Goal: Transaction & Acquisition: Subscribe to service/newsletter

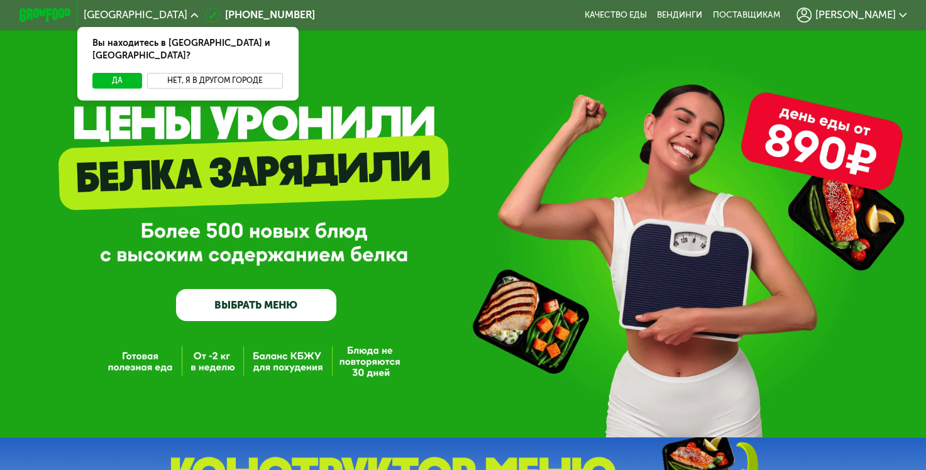
click at [196, 73] on button "Нет, я в другом городе" at bounding box center [215, 81] width 136 height 16
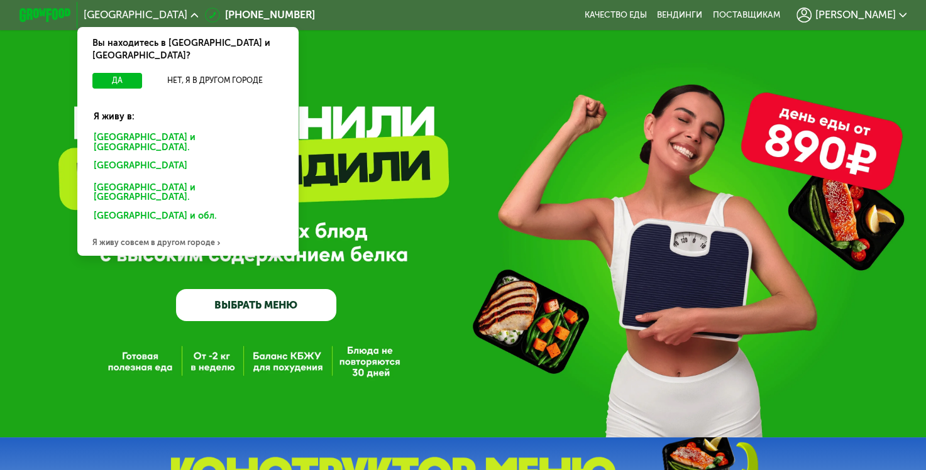
click at [133, 157] on div "Санкт-Петербурге и обл." at bounding box center [185, 167] width 201 height 21
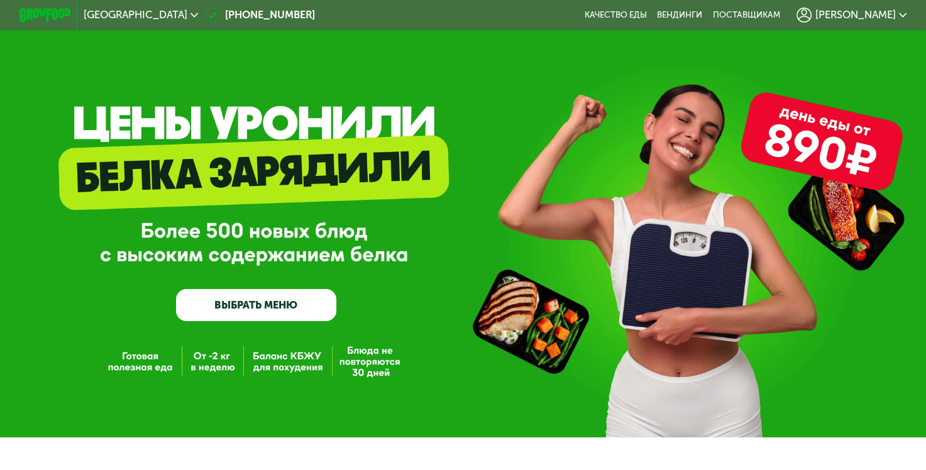
click at [893, 21] on div "[PERSON_NAME]" at bounding box center [852, 16] width 110 height 16
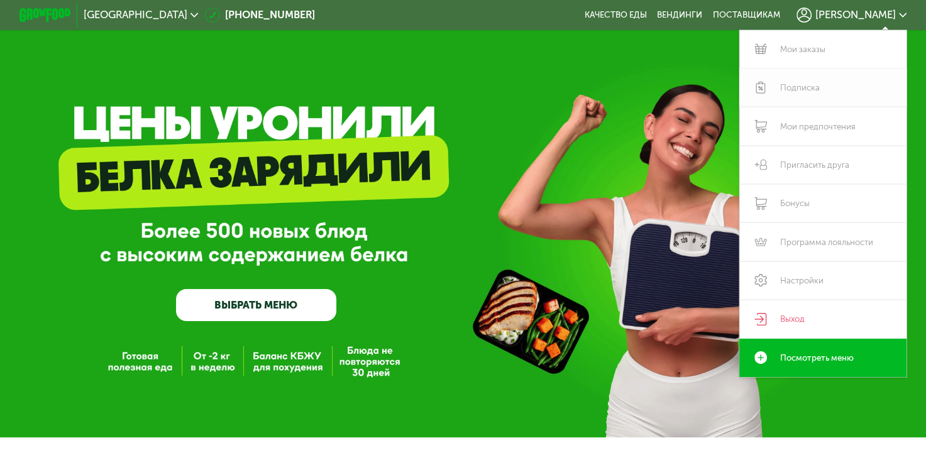
click at [814, 85] on link "Подписка" at bounding box center [823, 88] width 167 height 38
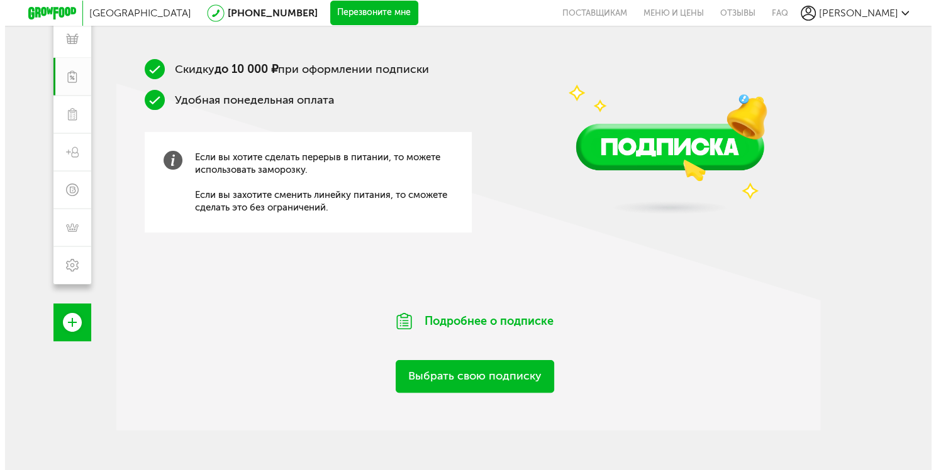
scroll to position [199, 0]
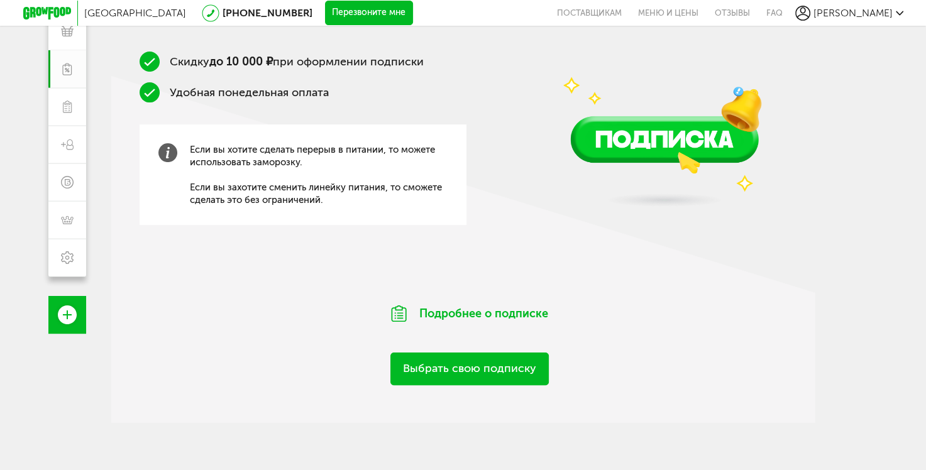
click at [479, 367] on link "Выбрать свою подписку" at bounding box center [470, 369] width 158 height 32
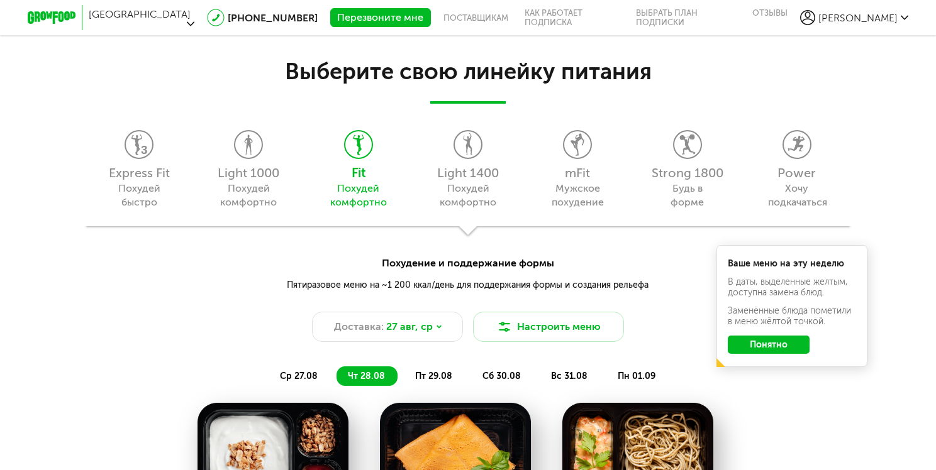
scroll to position [1228, 0]
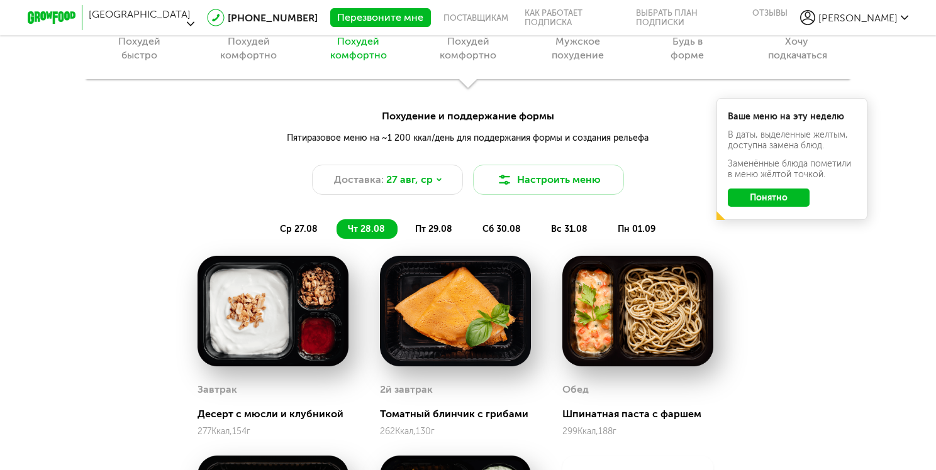
click at [753, 192] on button "Понятно" at bounding box center [769, 198] width 82 height 18
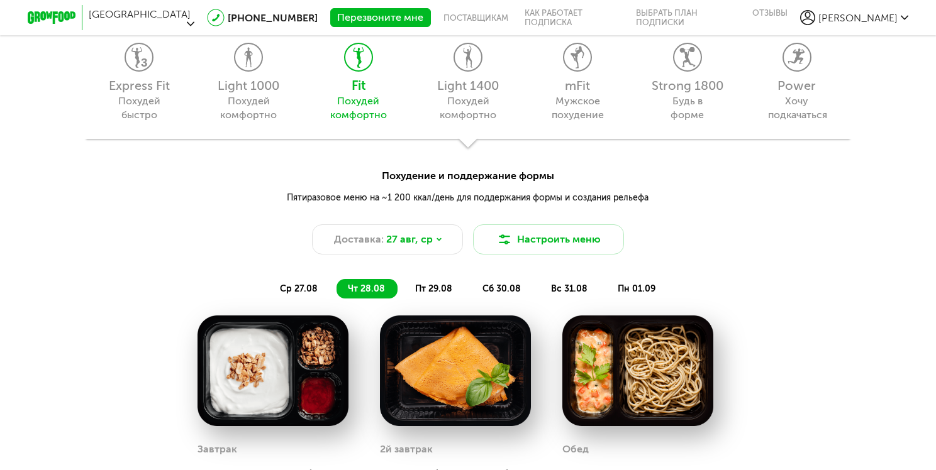
scroll to position [1080, 0]
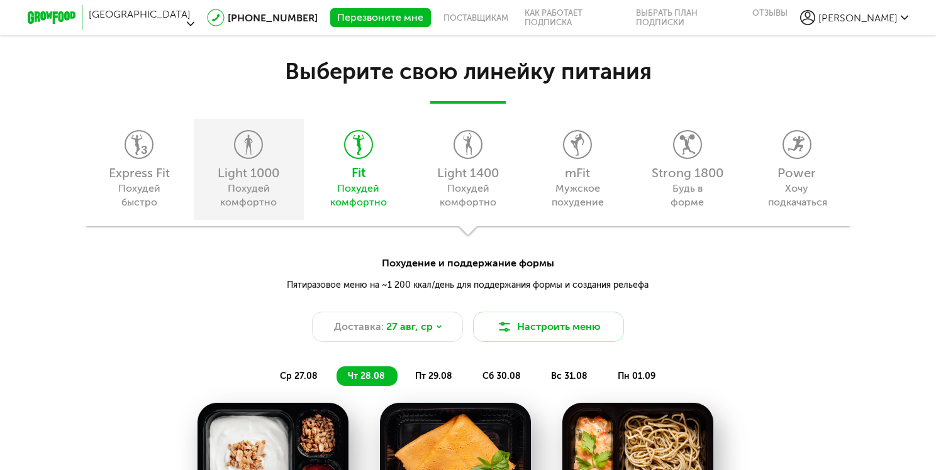
click at [243, 191] on div "Похудей комфортно" at bounding box center [248, 196] width 57 height 28
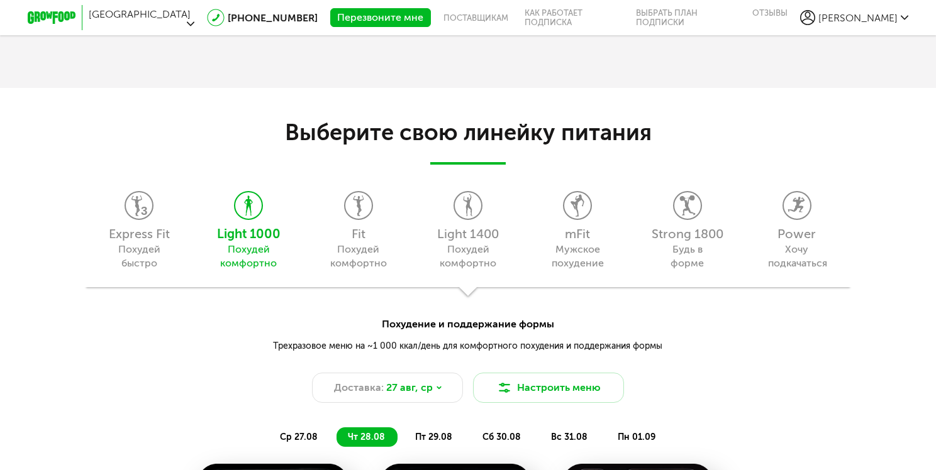
scroll to position [952, 0]
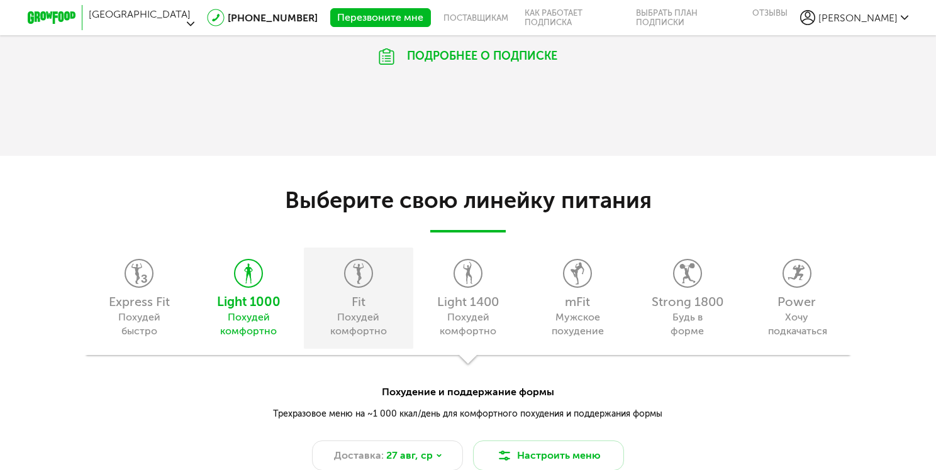
click at [358, 339] on div "Fit Похудей комфортно" at bounding box center [358, 298] width 109 height 101
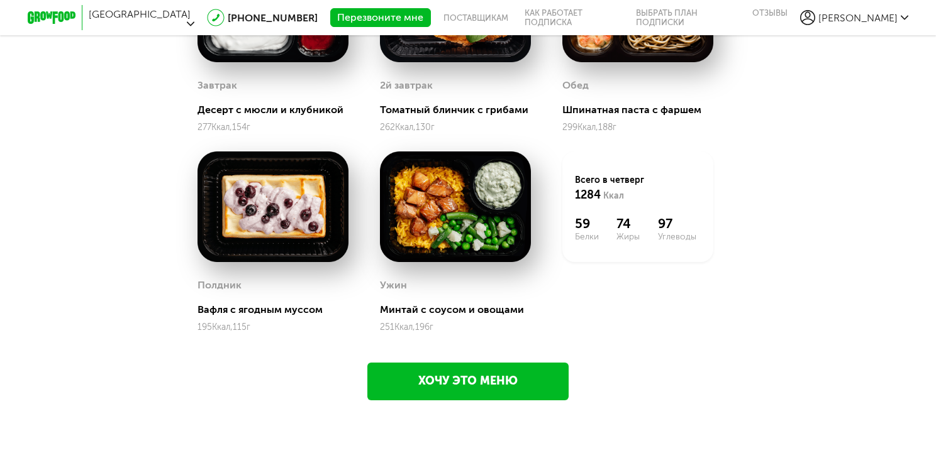
scroll to position [1092, 0]
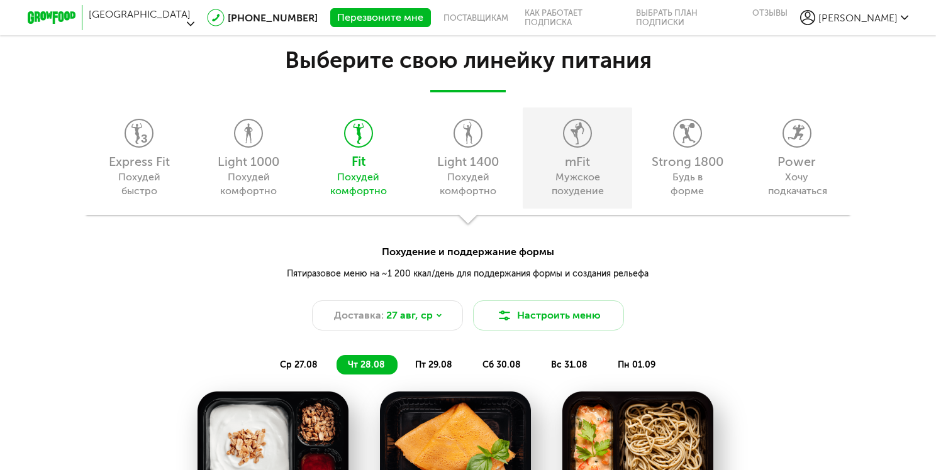
click at [586, 189] on div "Мужское похудение" at bounding box center [577, 184] width 57 height 28
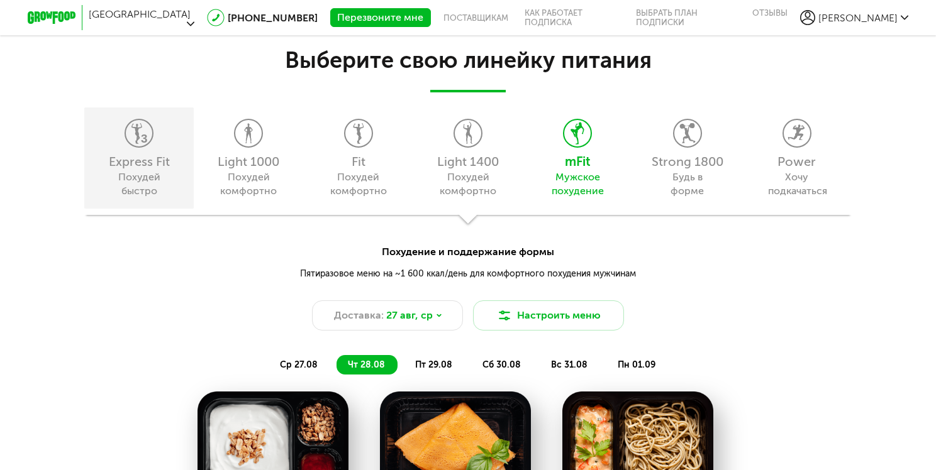
click at [131, 169] on div "Express Fit Похудей быстро" at bounding box center [138, 158] width 109 height 101
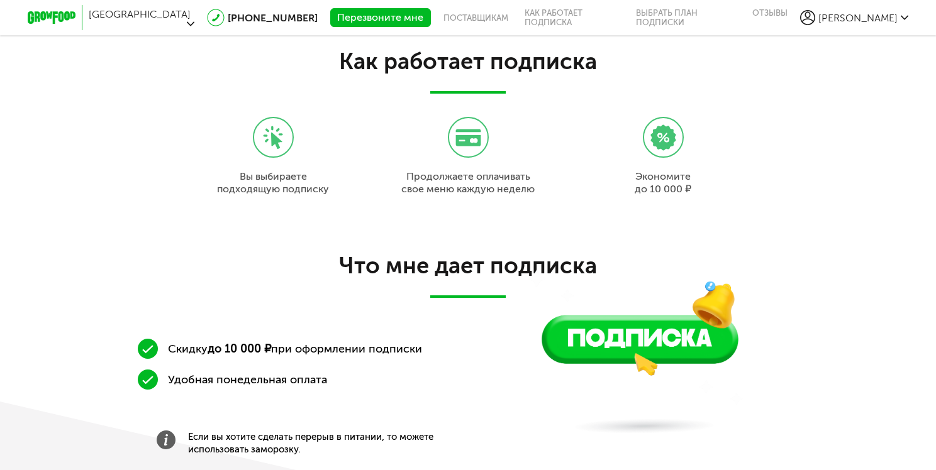
scroll to position [0, 0]
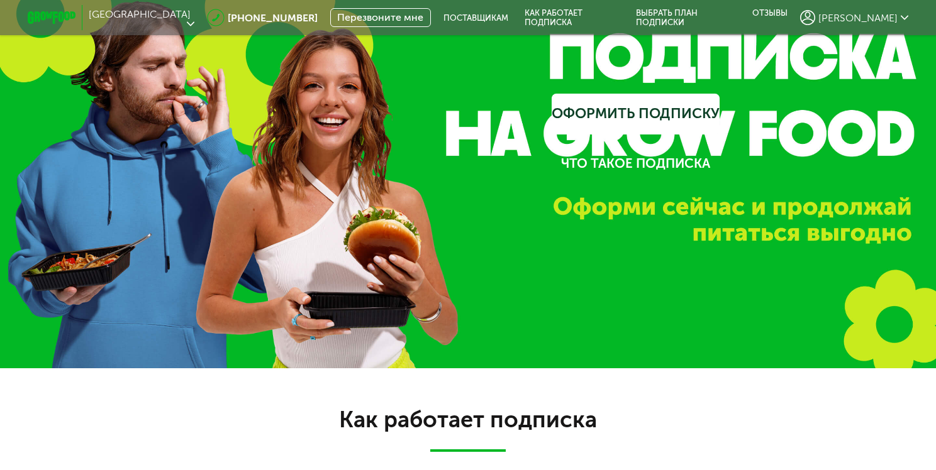
click at [379, 13] on button "Перезвоните мне" at bounding box center [380, 17] width 101 height 19
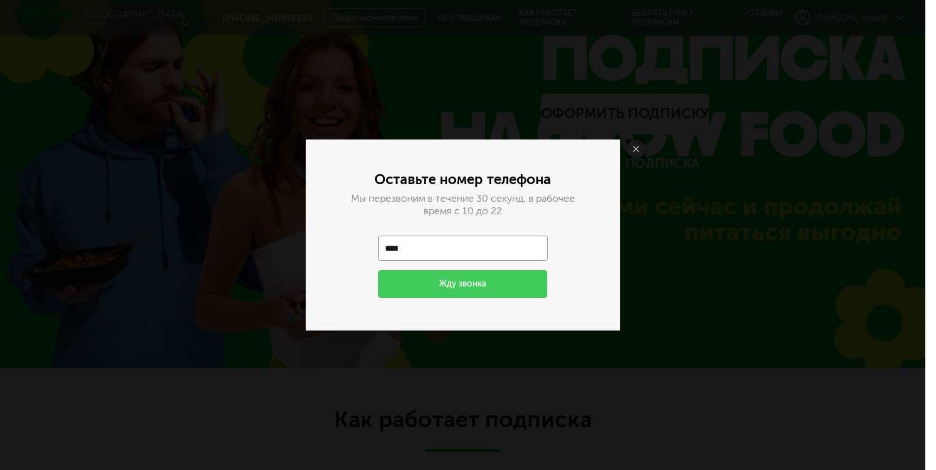
type input "**********"
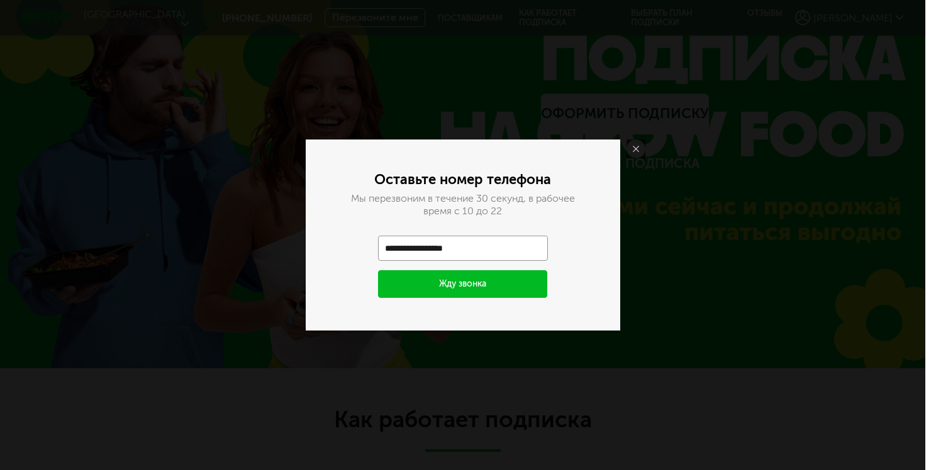
click at [453, 279] on button "Жду звонка" at bounding box center [463, 284] width 170 height 28
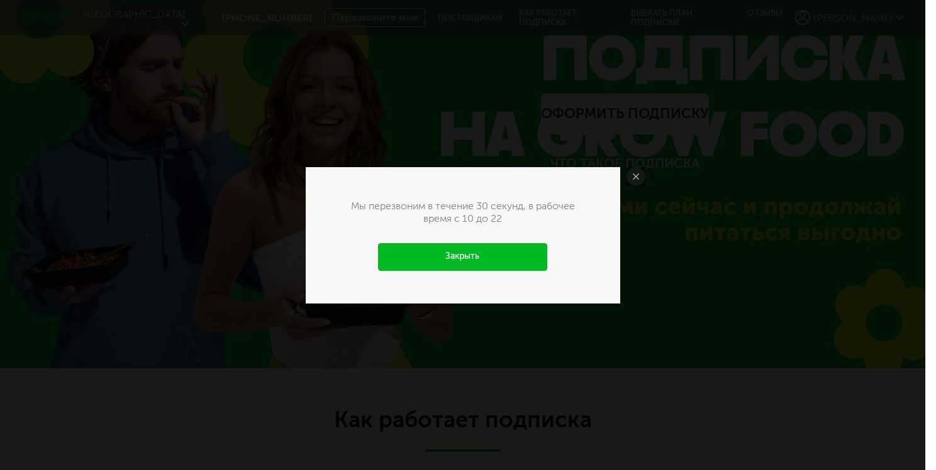
click at [485, 263] on link "Закрыть" at bounding box center [463, 257] width 170 height 28
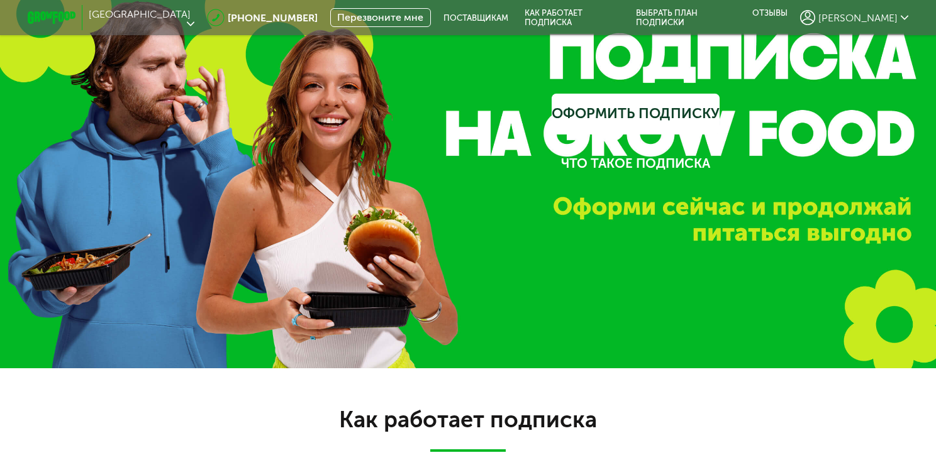
click at [52, 11] on icon at bounding box center [52, 17] width 48 height 13
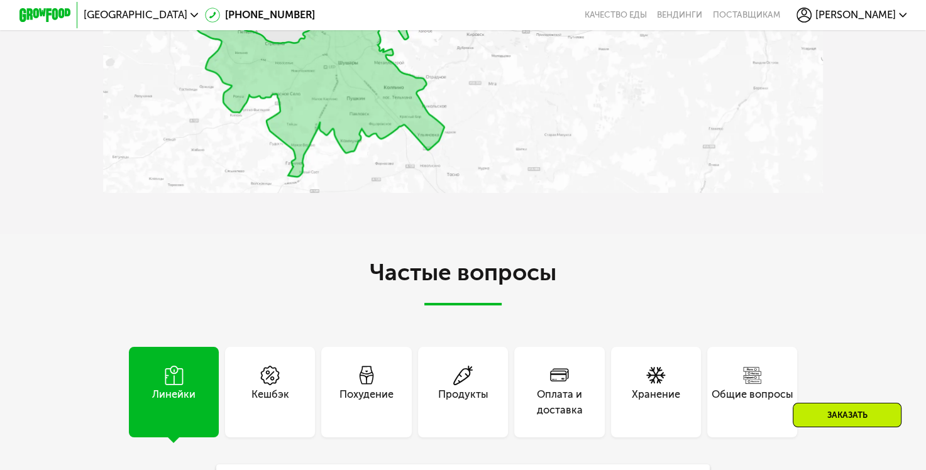
scroll to position [2597, 0]
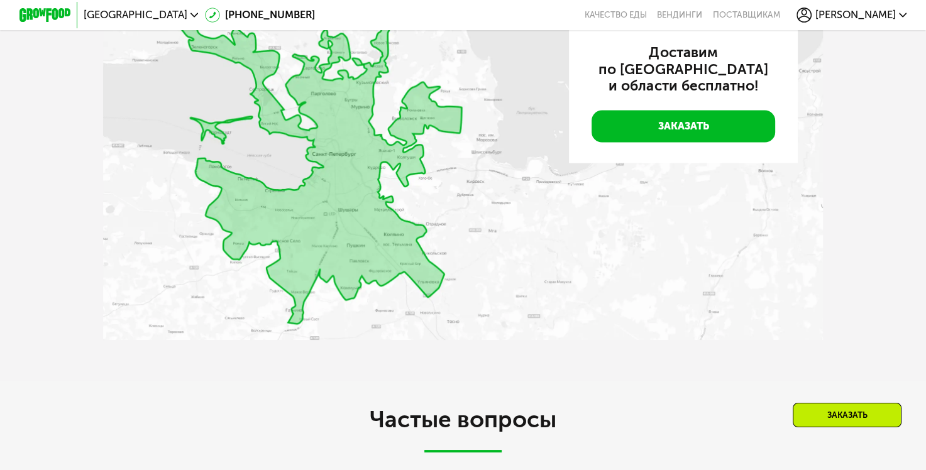
click at [437, 240] on img at bounding box center [463, 171] width 721 height 338
click at [451, 236] on img at bounding box center [463, 171] width 721 height 338
click at [436, 206] on img at bounding box center [463, 171] width 721 height 338
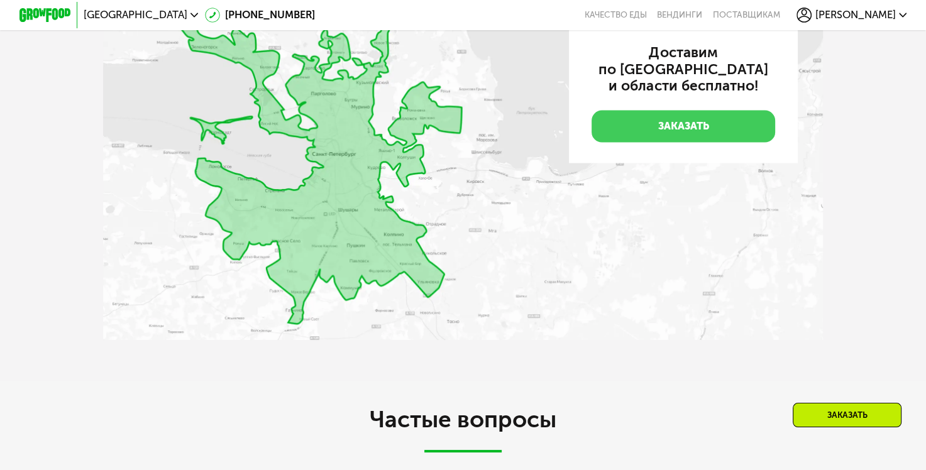
click at [681, 143] on link "Заказать" at bounding box center [684, 127] width 184 height 32
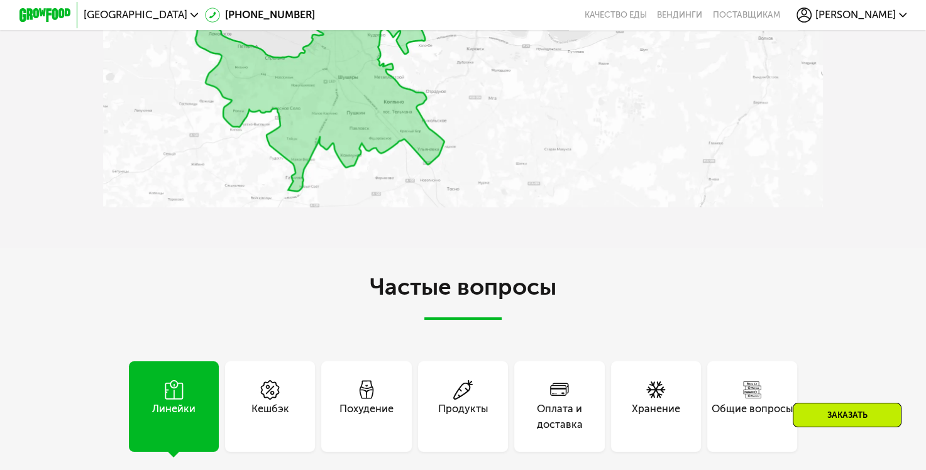
scroll to position [2558, 0]
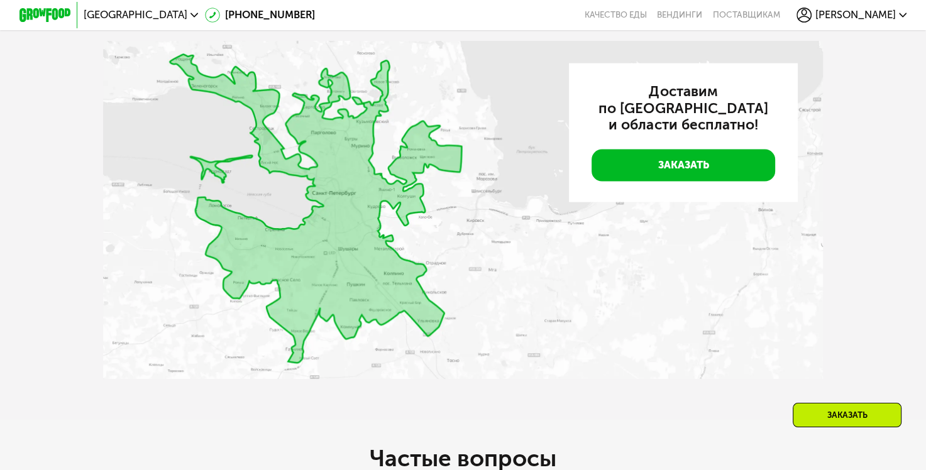
click at [448, 269] on img at bounding box center [463, 210] width 721 height 338
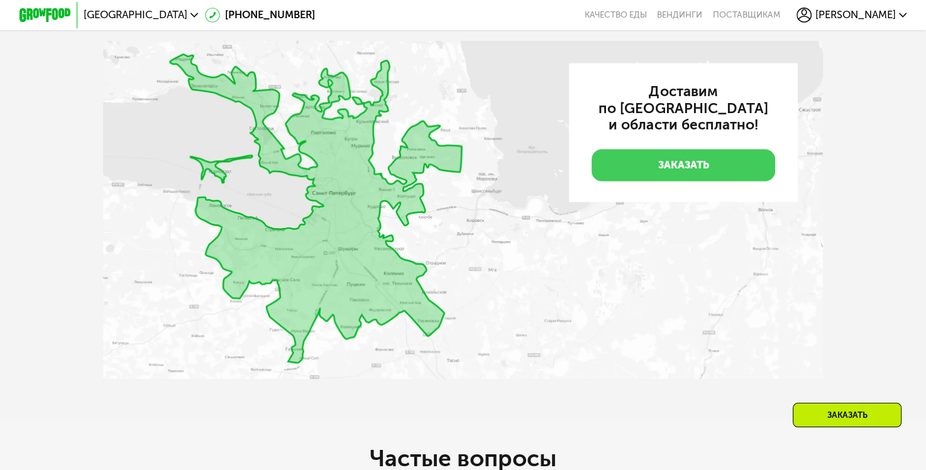
click at [682, 182] on link "Заказать" at bounding box center [684, 166] width 184 height 32
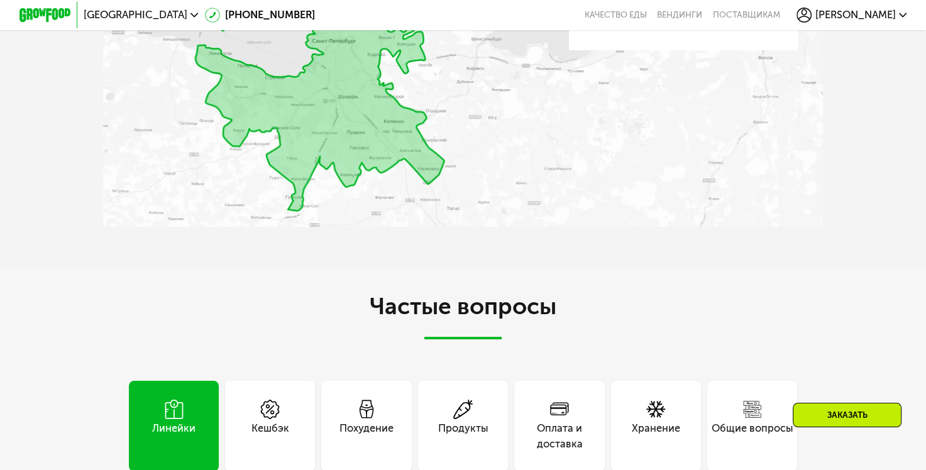
scroll to position [2851, 0]
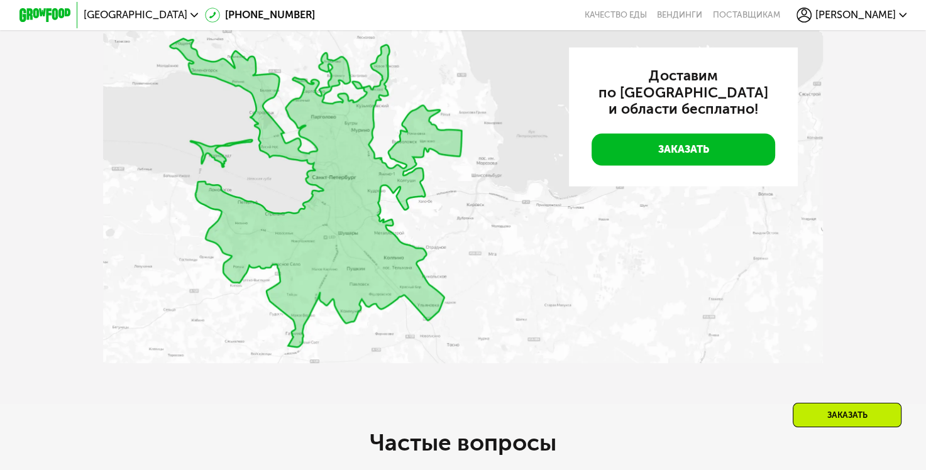
scroll to position [2558, 0]
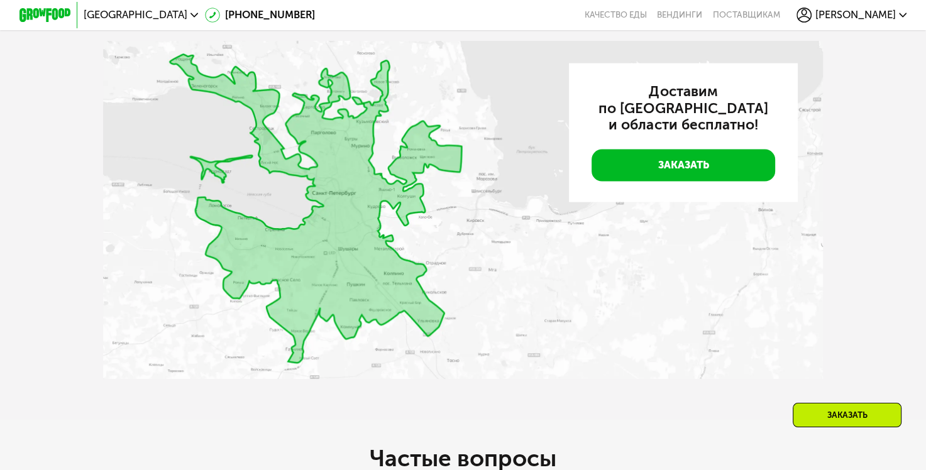
click at [379, 275] on img at bounding box center [463, 210] width 721 height 338
click at [363, 309] on img at bounding box center [463, 210] width 721 height 338
click at [362, 311] on img at bounding box center [463, 210] width 721 height 338
click at [362, 312] on img at bounding box center [463, 210] width 721 height 338
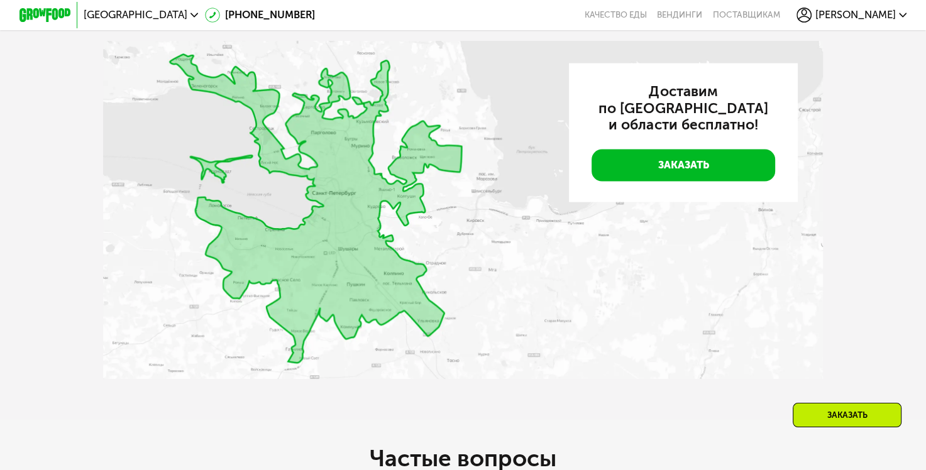
click at [455, 286] on img at bounding box center [463, 210] width 721 height 338
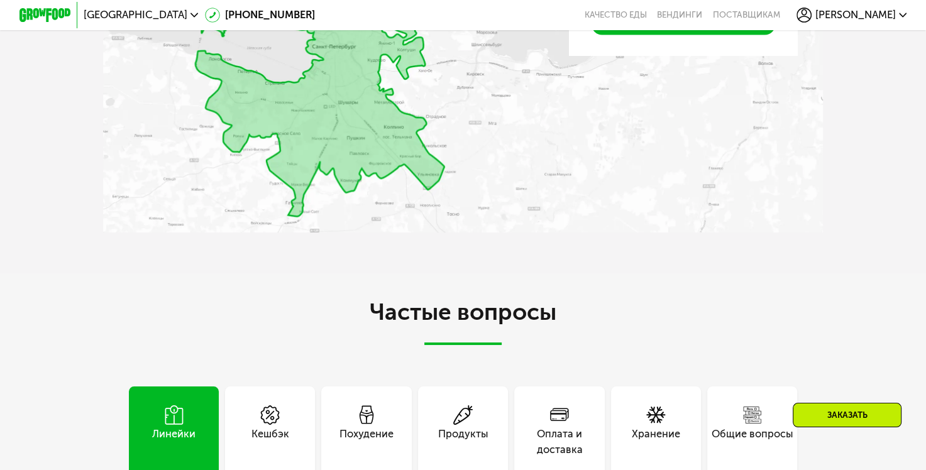
click at [475, 241] on div "Доставим по [GEOGRAPHIC_DATA] и области бесплатно! Заказать" at bounding box center [463, 67] width 721 height 347
drag, startPoint x: 475, startPoint y: 356, endPoint x: 468, endPoint y: 352, distance: 8.7
click at [475, 235] on div at bounding box center [463, 64] width 721 height 340
click at [323, 211] on img at bounding box center [463, 63] width 721 height 338
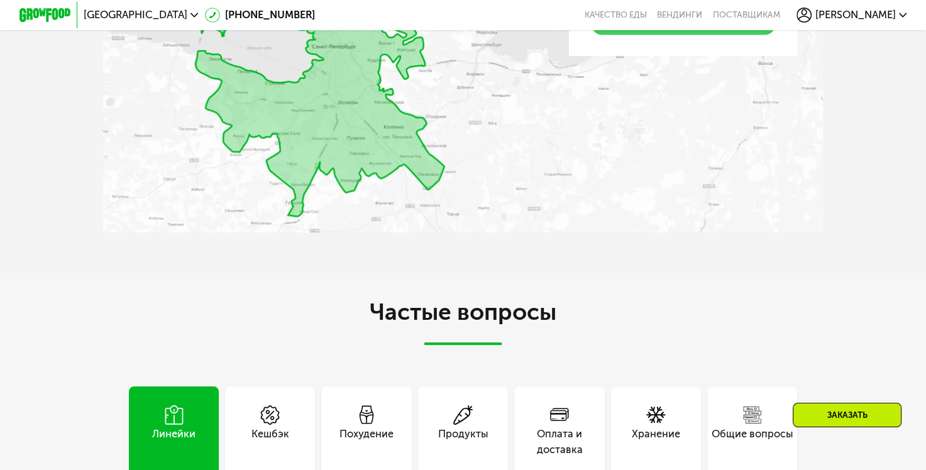
click at [663, 35] on link "Заказать" at bounding box center [684, 19] width 184 height 32
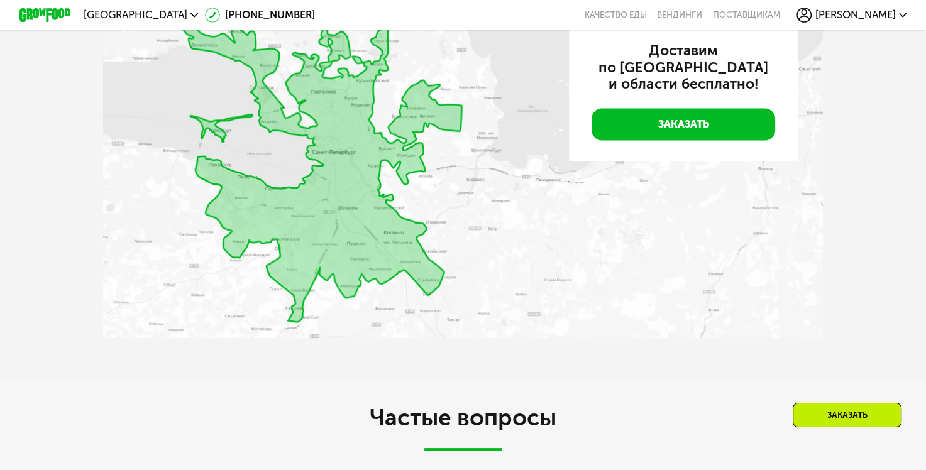
scroll to position [2558, 0]
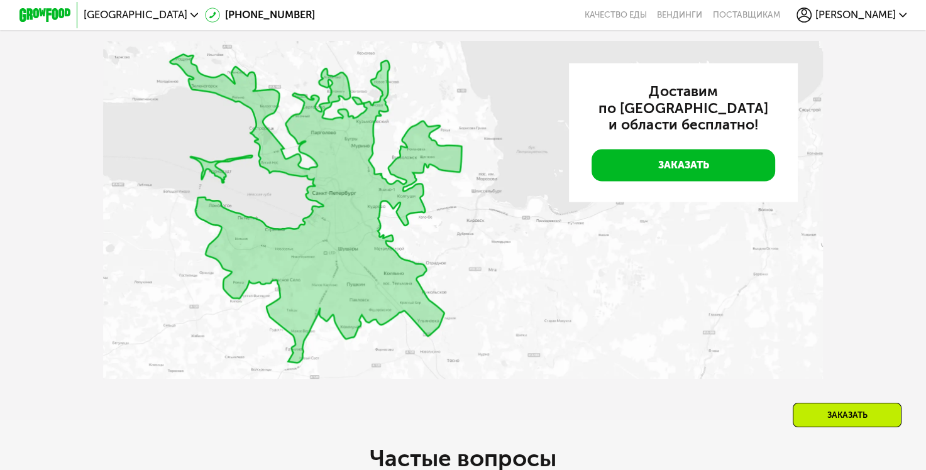
click at [489, 259] on img at bounding box center [463, 210] width 721 height 338
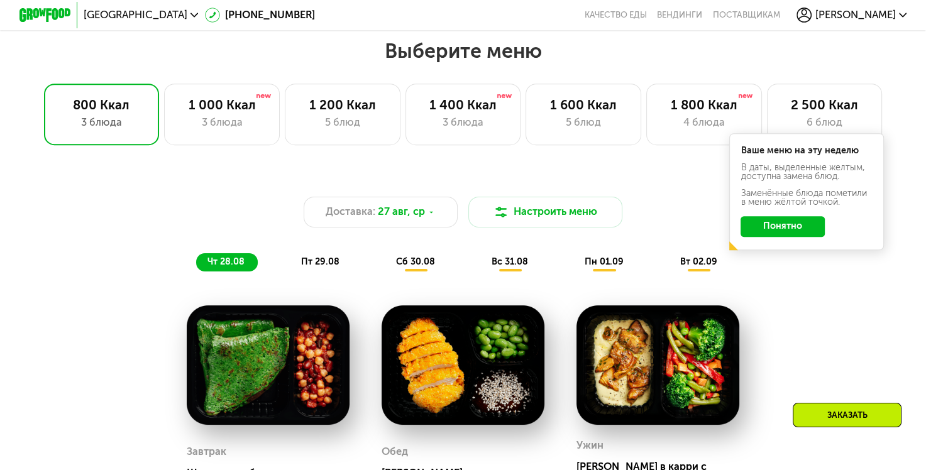
scroll to position [503, 0]
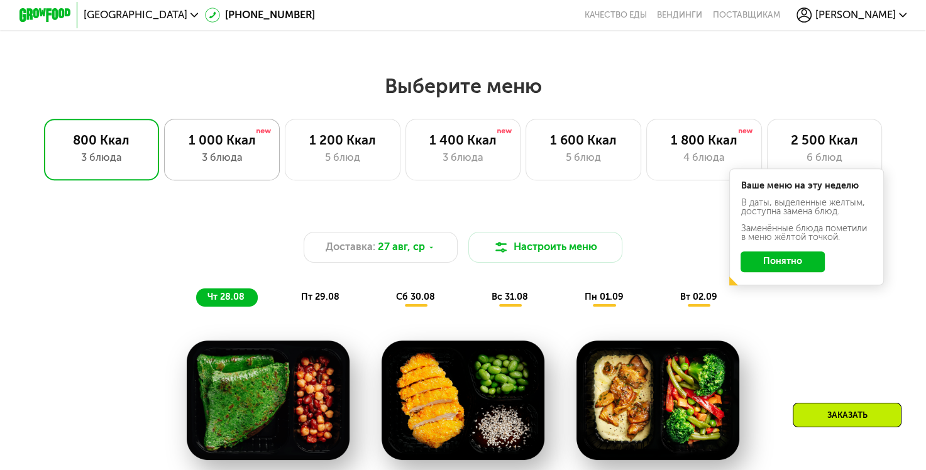
click at [234, 166] on div "3 блюда" at bounding box center [222, 158] width 89 height 16
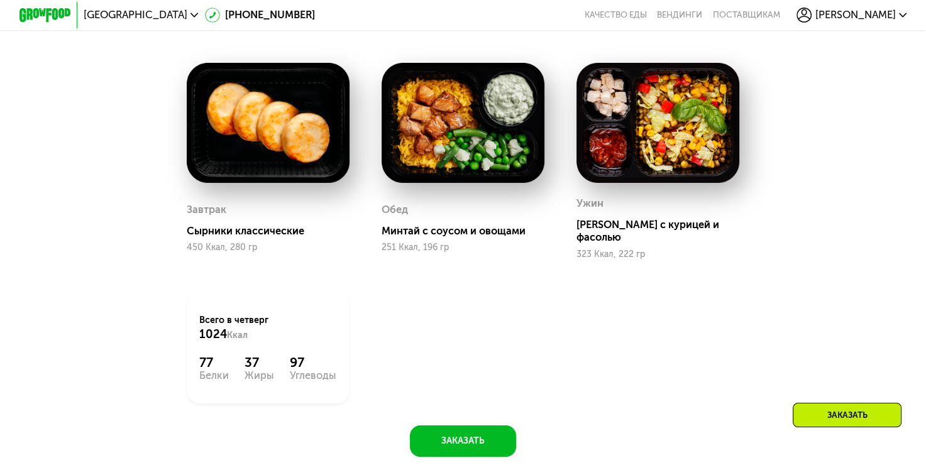
scroll to position [0, 0]
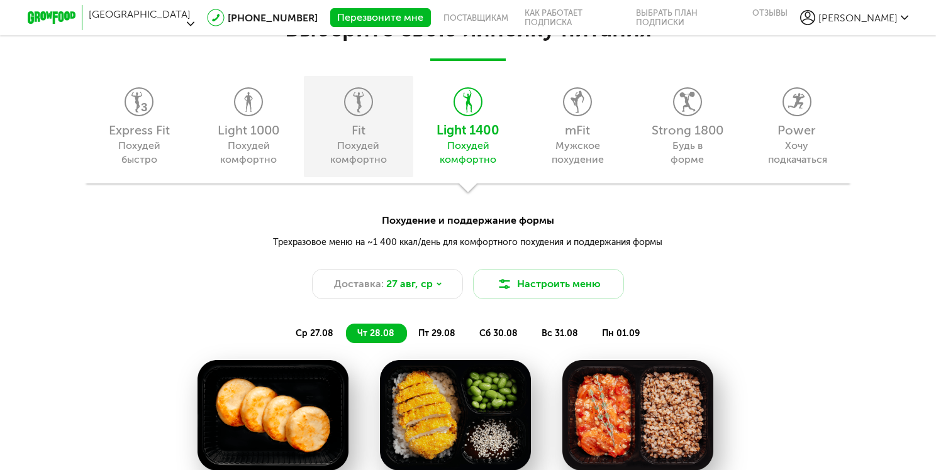
scroll to position [1174, 0]
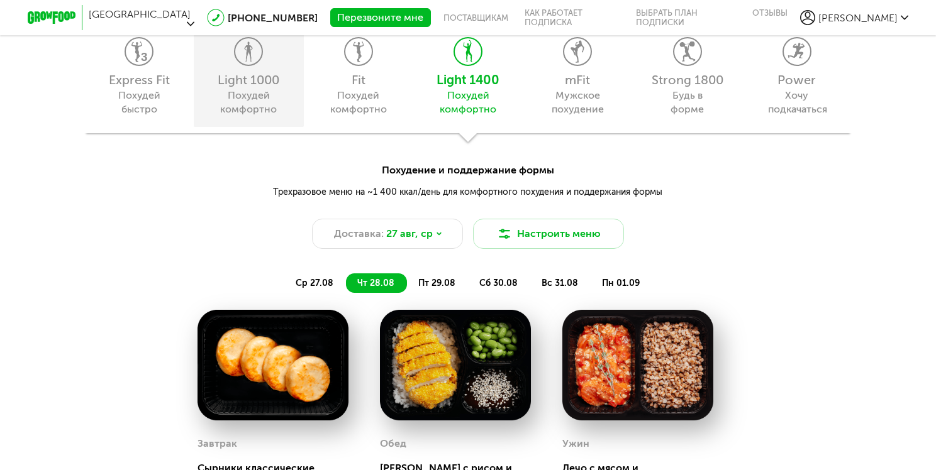
click at [254, 91] on div "Похудей комфортно" at bounding box center [248, 103] width 57 height 28
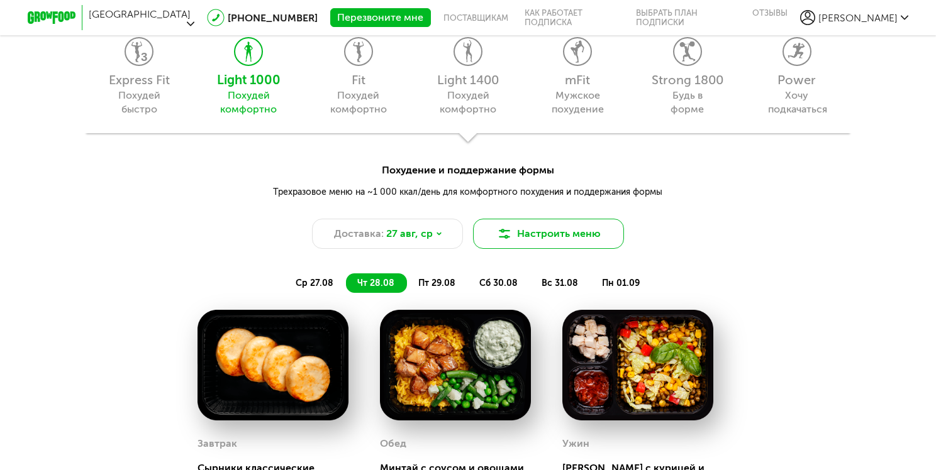
click at [558, 230] on button "Настроить меню" at bounding box center [548, 234] width 151 height 30
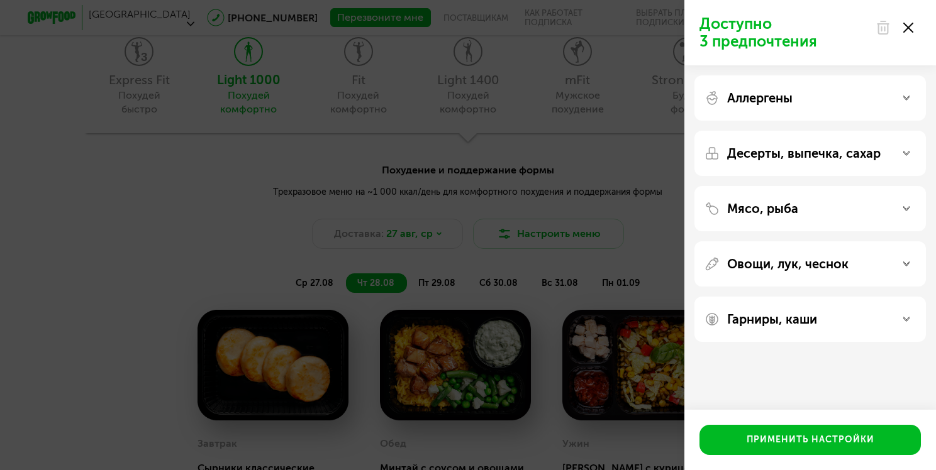
click at [838, 207] on div "Мясо, рыба" at bounding box center [809, 208] width 211 height 15
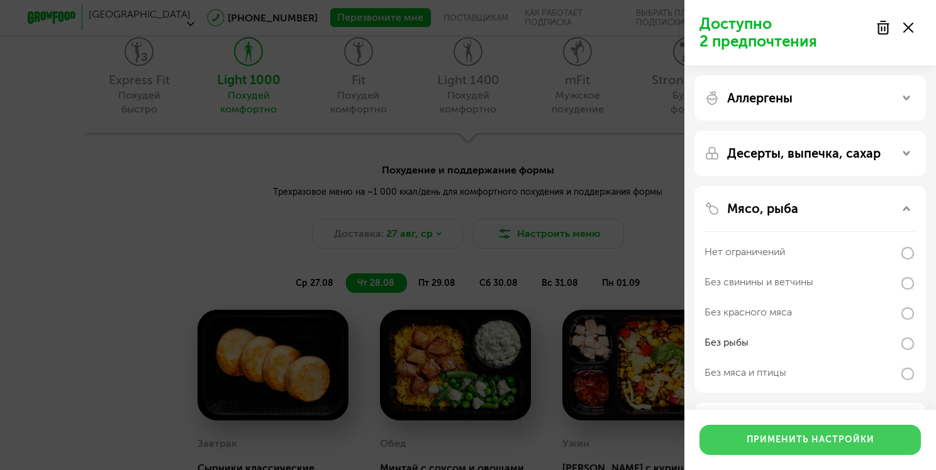
click at [841, 440] on button "Применить настройки" at bounding box center [809, 440] width 221 height 30
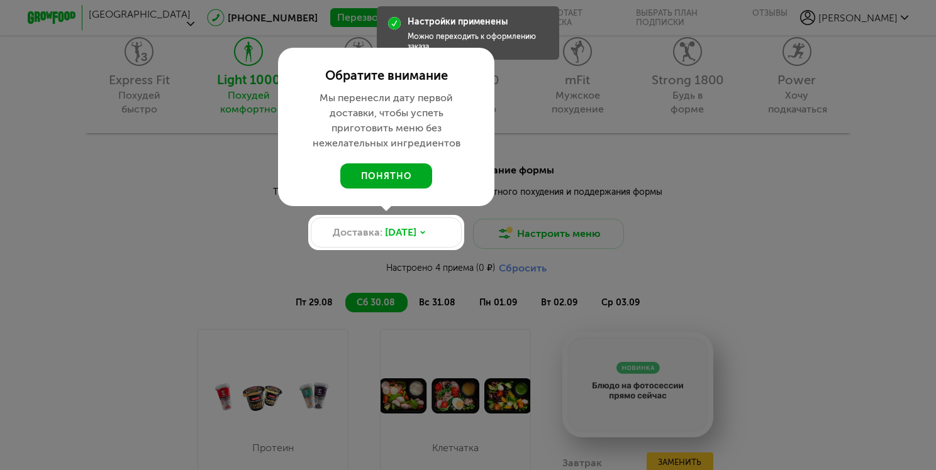
click at [397, 174] on button "понятно" at bounding box center [386, 175] width 92 height 25
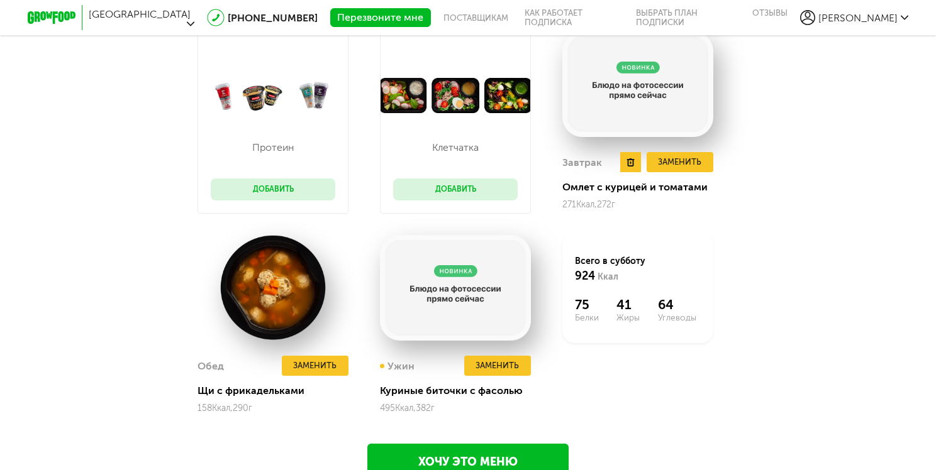
scroll to position [1321, 0]
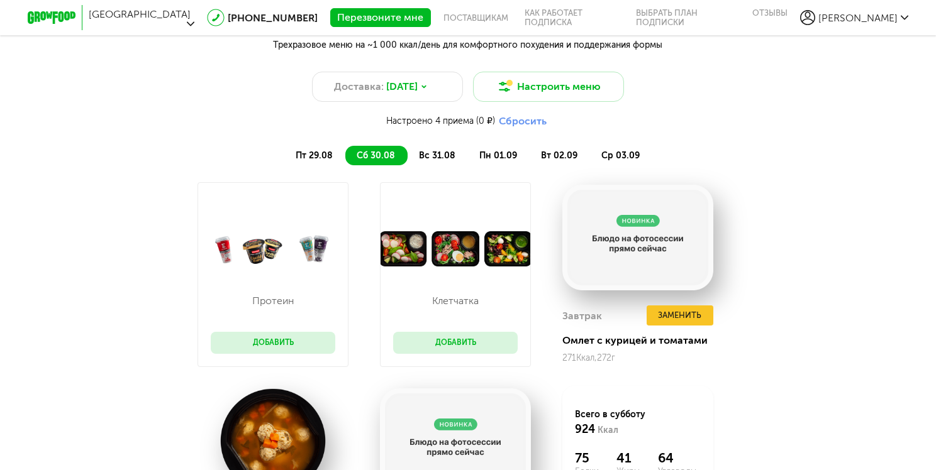
click at [309, 155] on span "пт 29.08" at bounding box center [314, 155] width 37 height 11
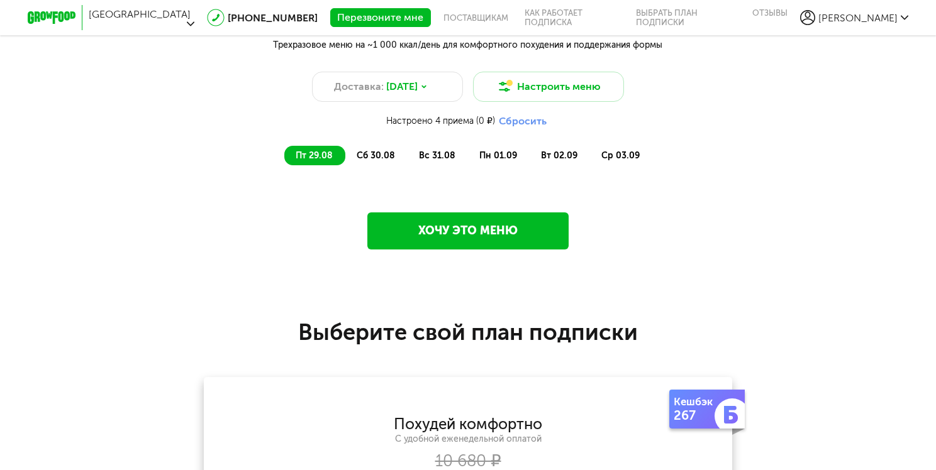
click at [380, 157] on span "сб 30.08" at bounding box center [376, 155] width 38 height 11
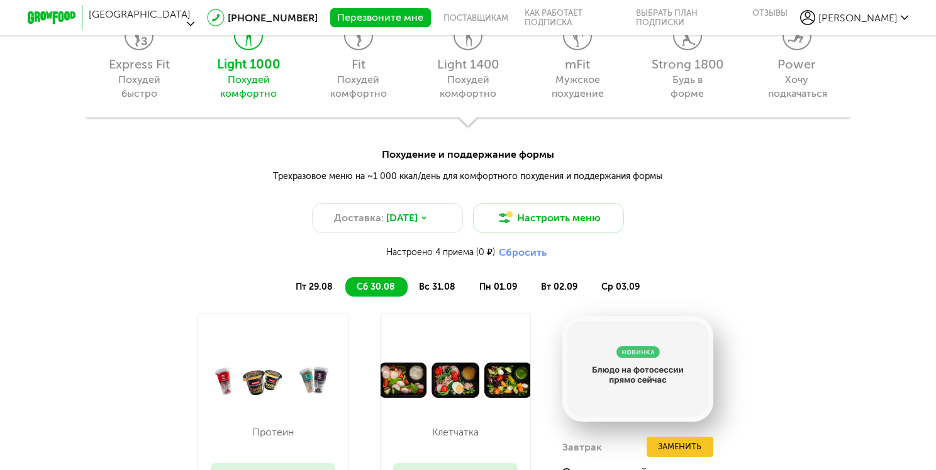
scroll to position [1174, 0]
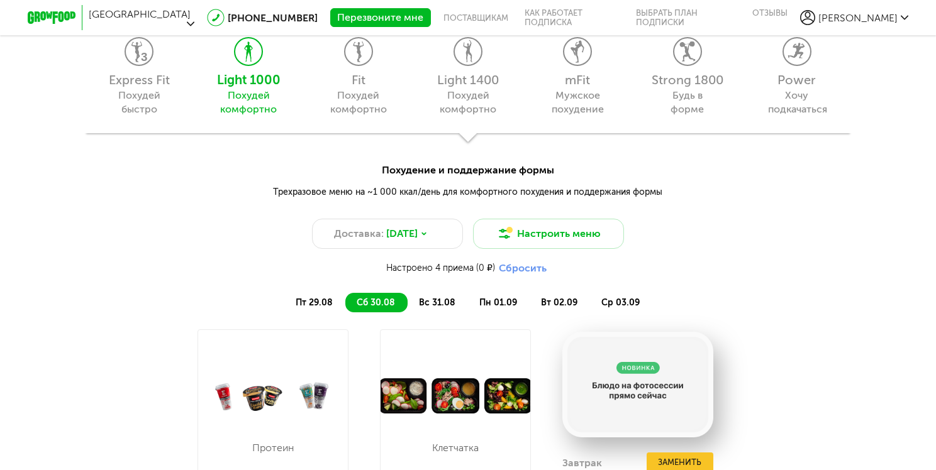
click at [325, 299] on span "пт 29.08" at bounding box center [314, 302] width 37 height 11
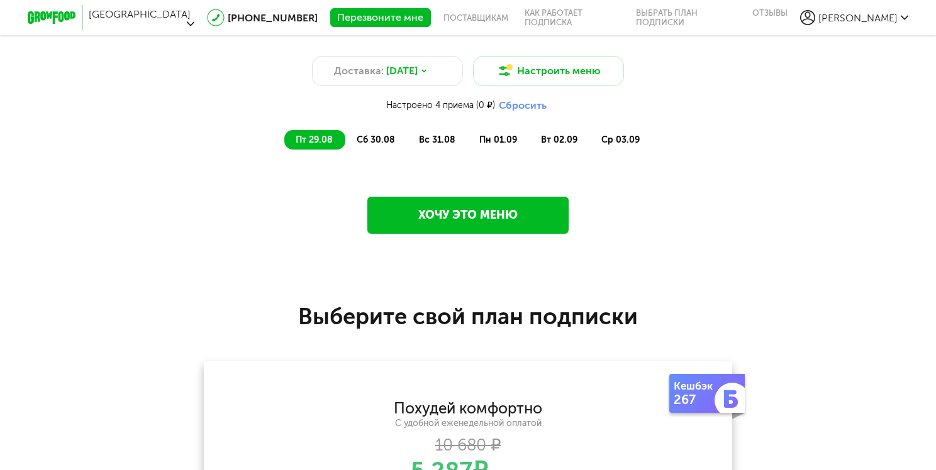
scroll to position [1321, 0]
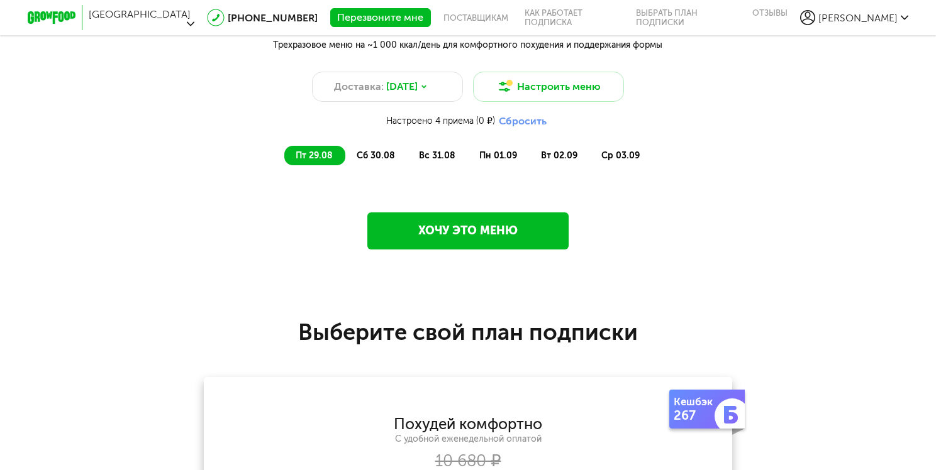
click at [384, 156] on span "сб 30.08" at bounding box center [376, 155] width 38 height 11
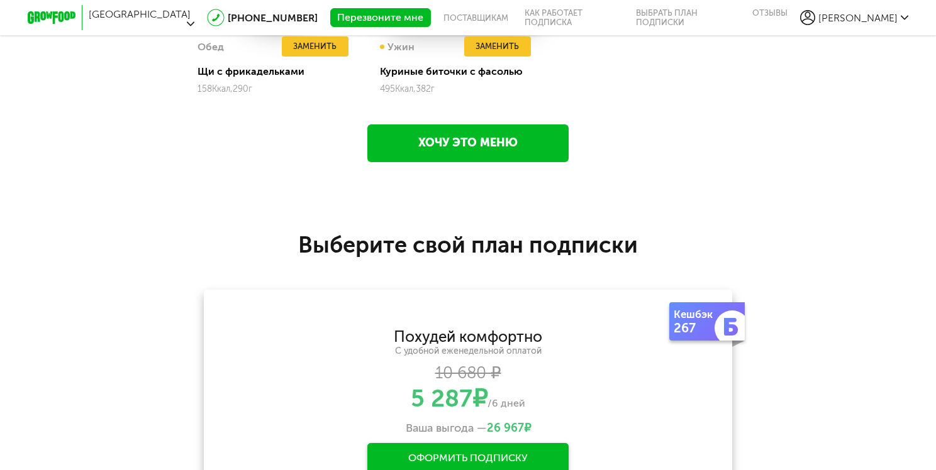
scroll to position [1907, 0]
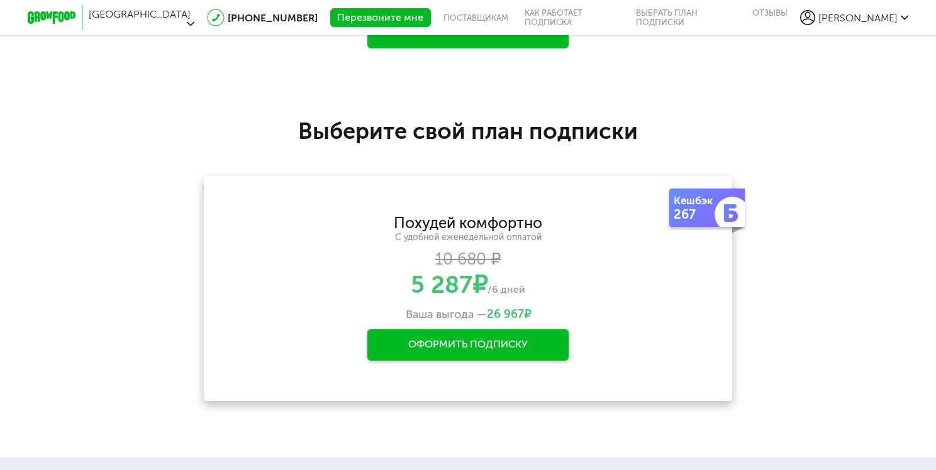
click at [518, 343] on div "Оформить подписку" at bounding box center [467, 345] width 201 height 31
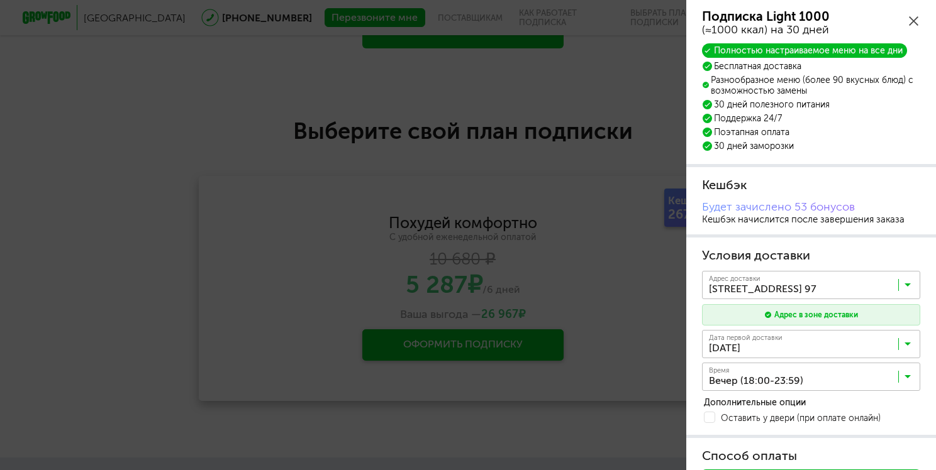
click at [913, 18] on icon at bounding box center [913, 20] width 9 height 9
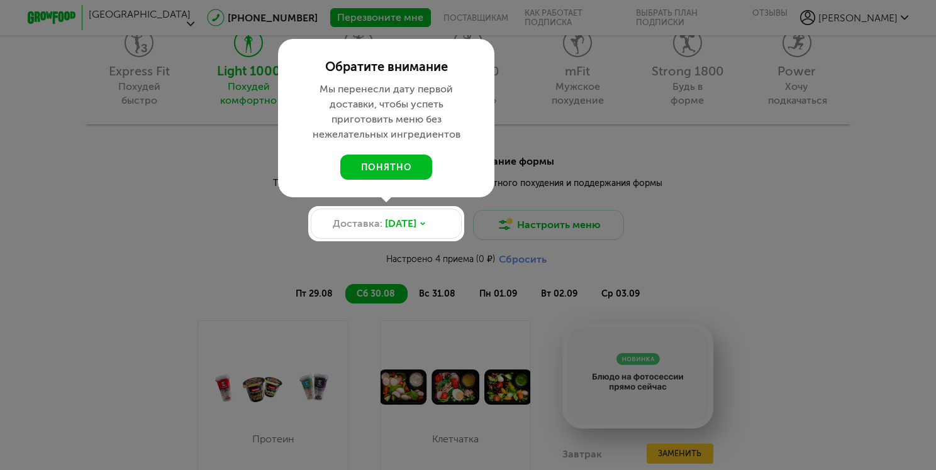
scroll to position [1174, 0]
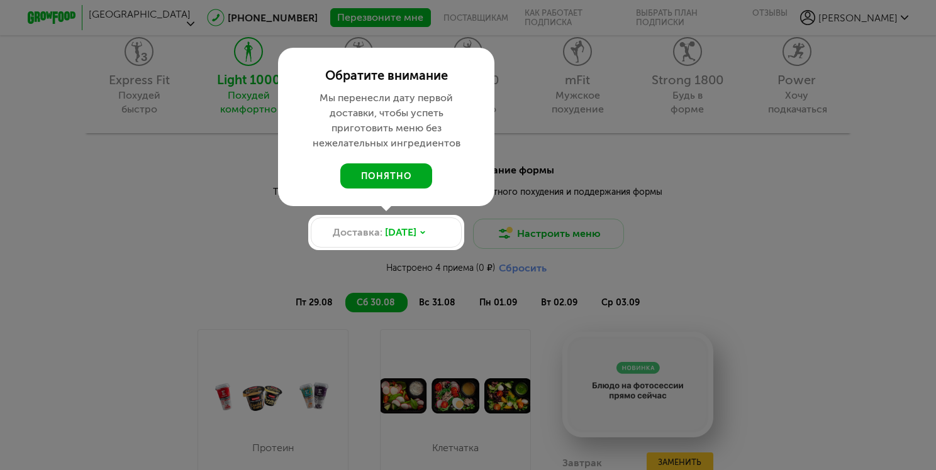
click at [411, 176] on button "понятно" at bounding box center [386, 175] width 92 height 25
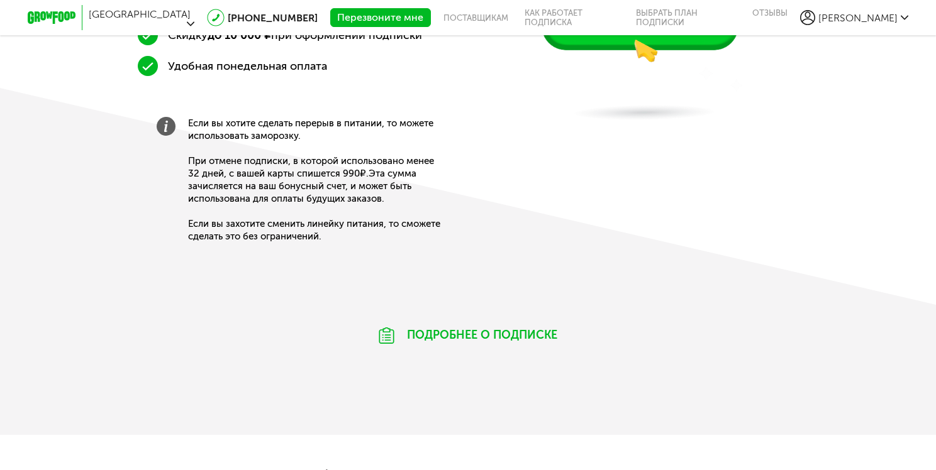
scroll to position [733, 0]
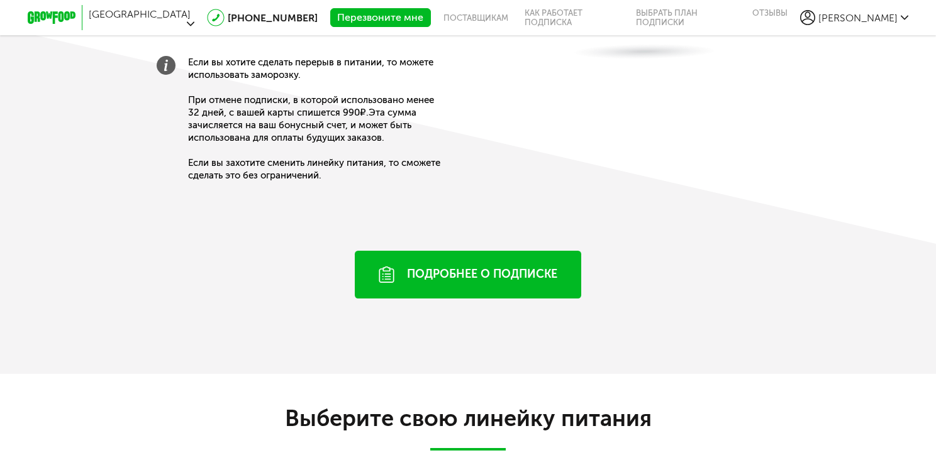
click at [528, 265] on div "Подробнее о подписке" at bounding box center [468, 275] width 226 height 48
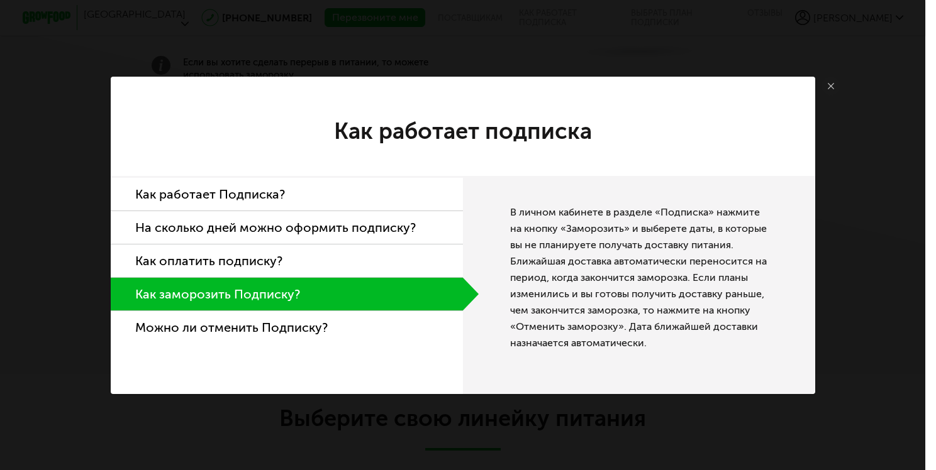
click at [276, 229] on li "На сколько дней можно оформить подписку?" at bounding box center [287, 227] width 352 height 33
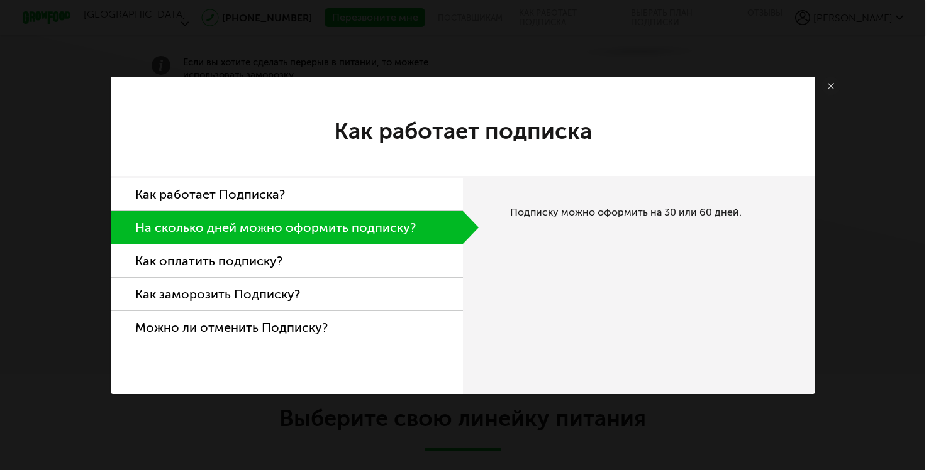
click at [831, 86] on icon at bounding box center [831, 86] width 6 height 6
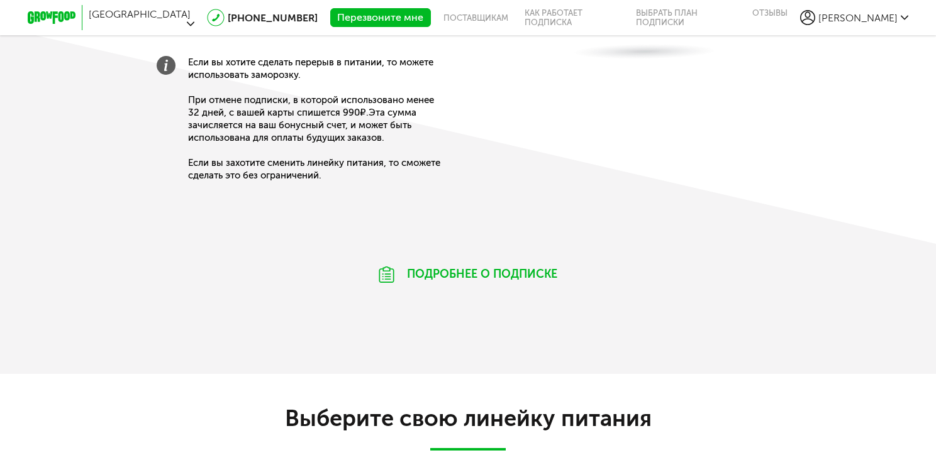
scroll to position [1907, 0]
